Goal: Navigation & Orientation: Go to known website

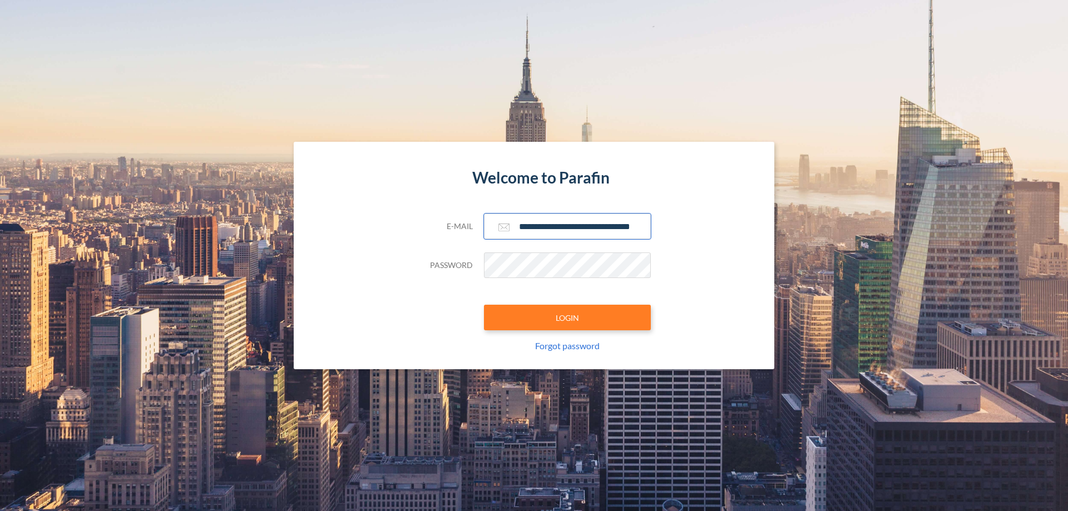
type input "**********"
click at [567, 318] on button "LOGIN" at bounding box center [567, 318] width 167 height 26
